Goal: Check status: Check status

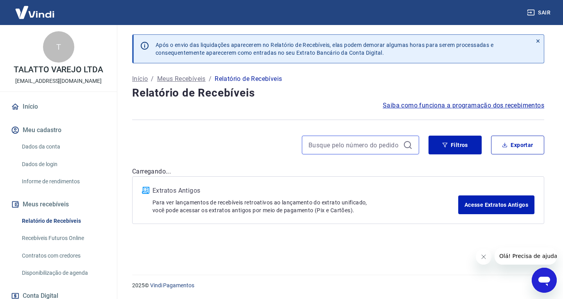
click at [318, 145] on input at bounding box center [353, 145] width 91 height 12
paste input "14706"
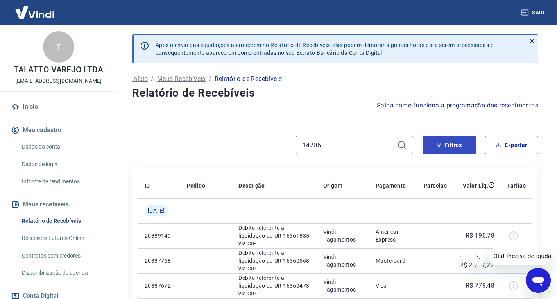
type input "14706"
click at [435, 139] on button "Filtros" at bounding box center [449, 145] width 53 height 19
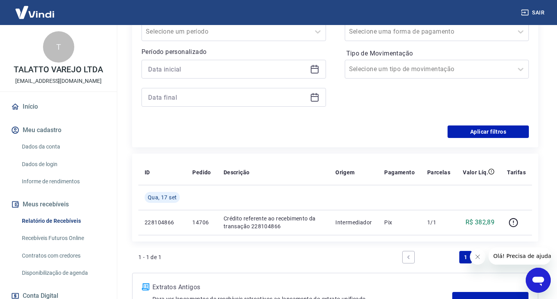
scroll to position [195, 0]
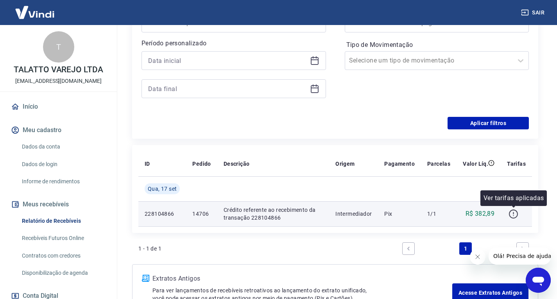
click at [517, 209] on icon "button" at bounding box center [514, 214] width 10 height 10
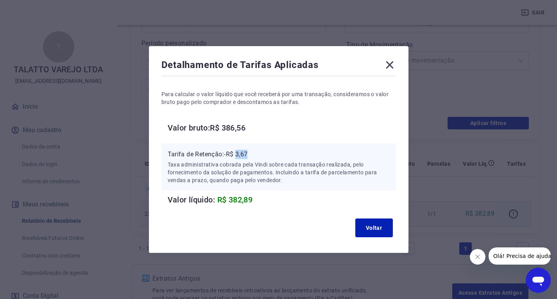
drag, startPoint x: 240, startPoint y: 153, endPoint x: 256, endPoint y: 154, distance: 15.7
click at [255, 154] on p "Tarifa de Retenção: -R$ 3,67" at bounding box center [279, 154] width 222 height 9
copy p "3,67"
click at [392, 60] on icon at bounding box center [389, 65] width 13 height 13
